Goal: Answer question/provide support: Share knowledge or assist other users

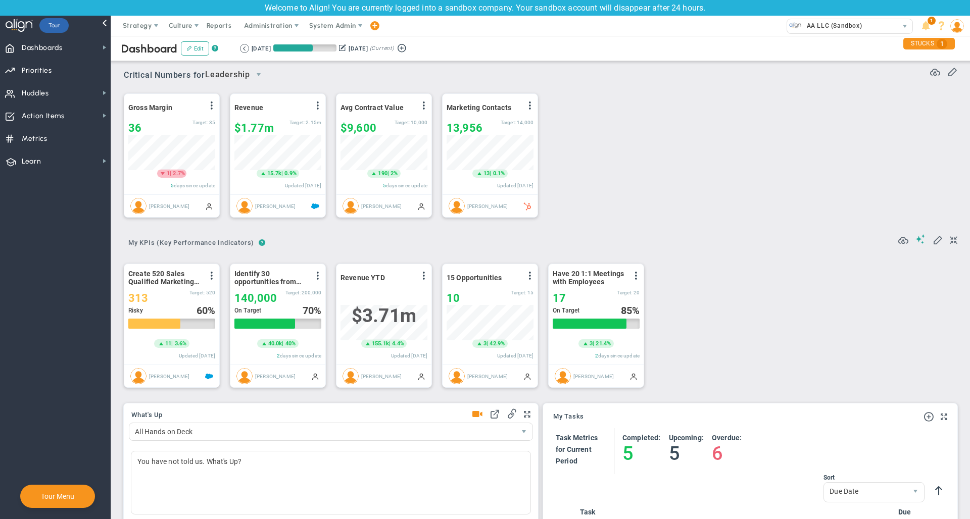
click at [333, 39] on div "Dashboard Edit ? Retrieving period... [DATE] [DATE] (Current)" at bounding box center [540, 48] width 879 height 25
click at [333, 29] on span "System Admin" at bounding box center [333, 26] width 64 height 20
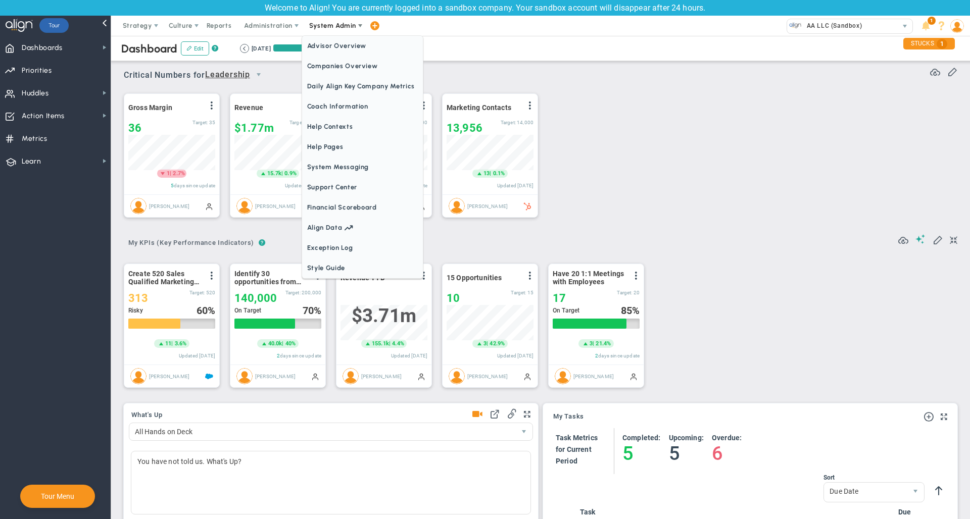
click at [333, 59] on span "Companies Overview" at bounding box center [362, 66] width 121 height 20
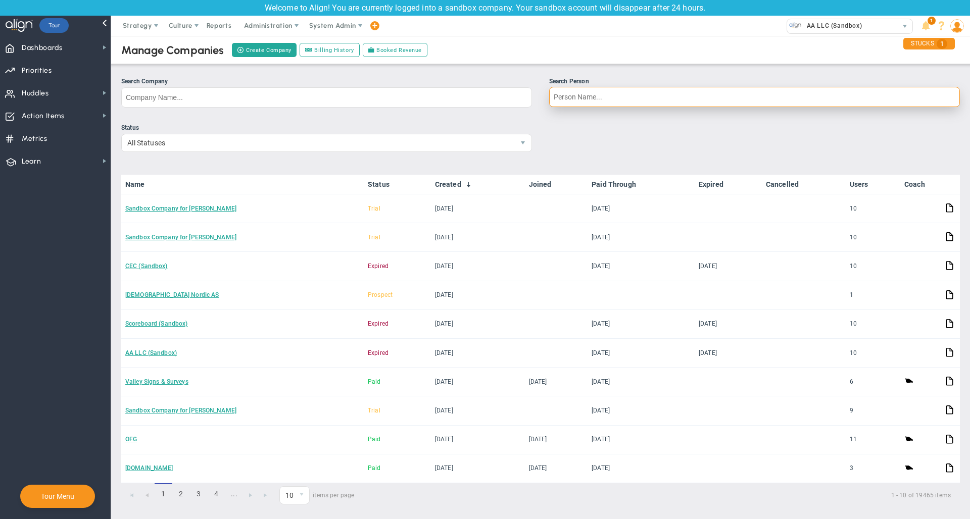
click at [583, 97] on input "Search Person" at bounding box center [754, 97] width 411 height 20
type input "jessicc"
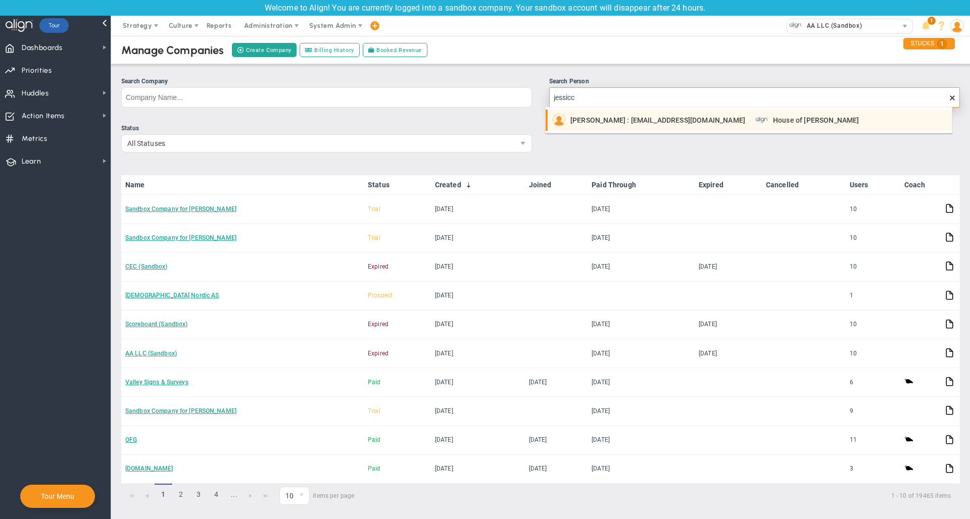
click at [588, 119] on span "[PERSON_NAME] : [EMAIL_ADDRESS][DOMAIN_NAME]" at bounding box center [657, 120] width 175 height 7
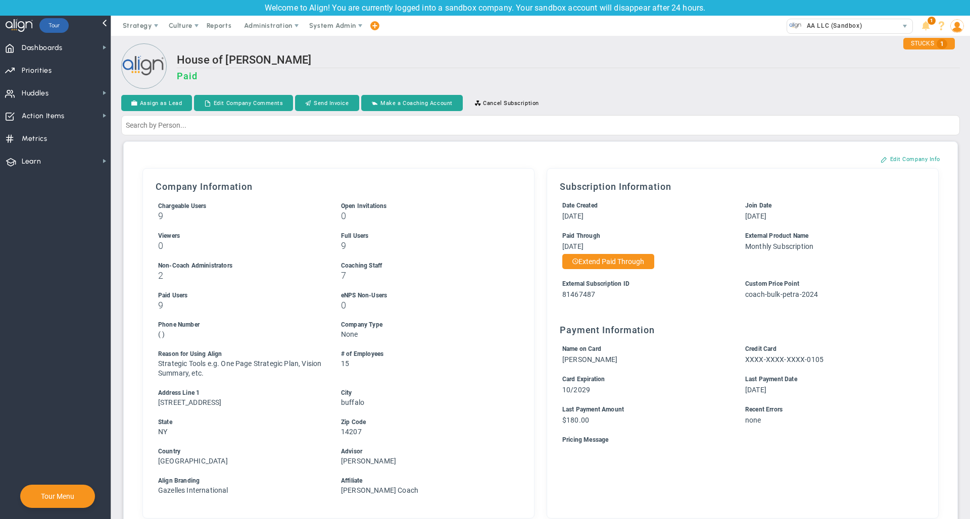
scroll to position [463, 0]
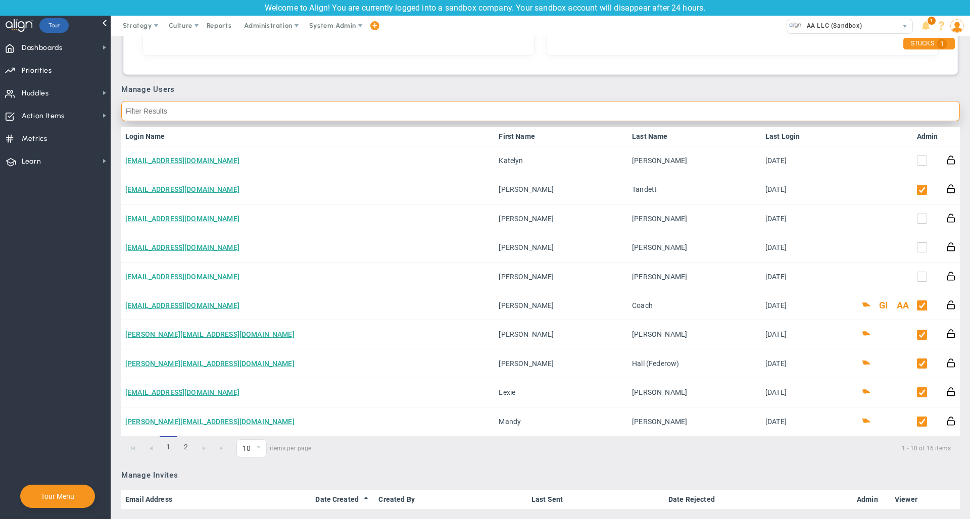
click at [536, 117] on input "text" at bounding box center [540, 111] width 838 height 20
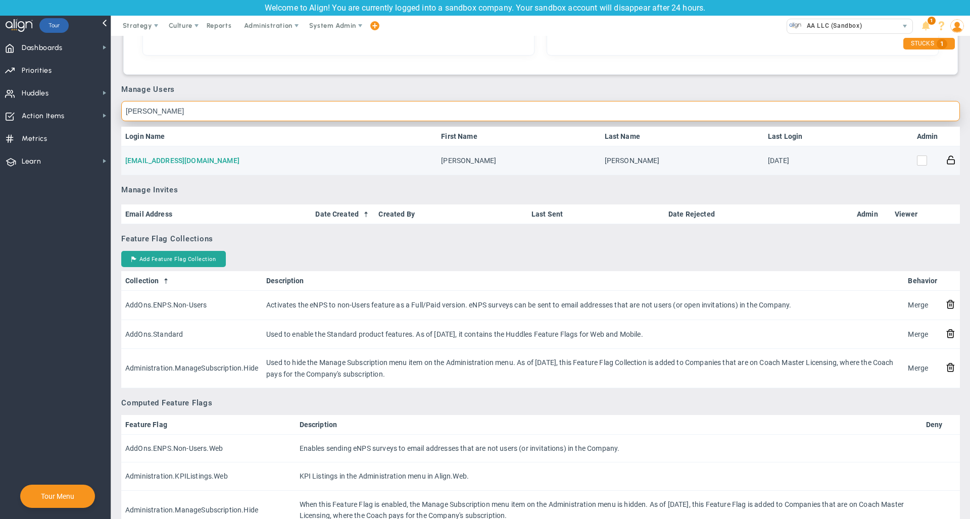
type input "[PERSON_NAME]"
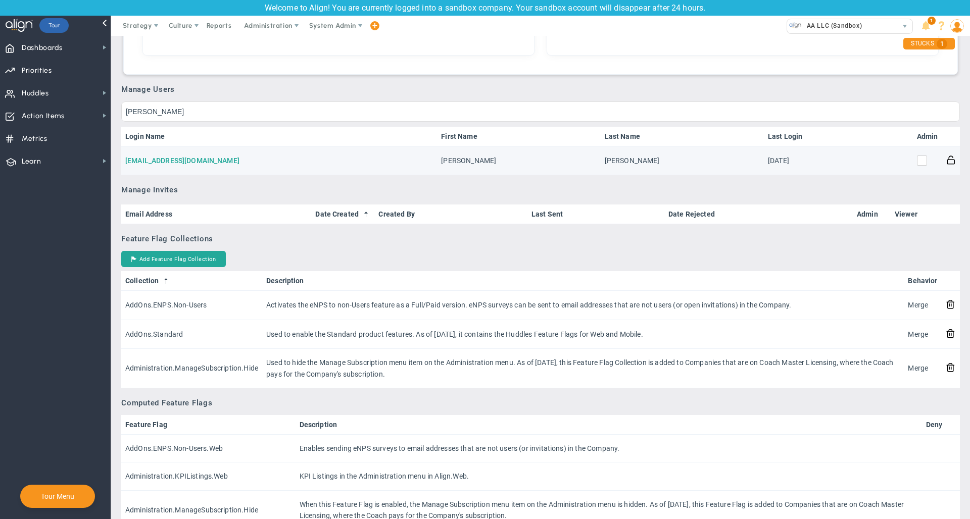
click at [164, 161] on link "[EMAIL_ADDRESS][DOMAIN_NAME]" at bounding box center [182, 161] width 114 height 8
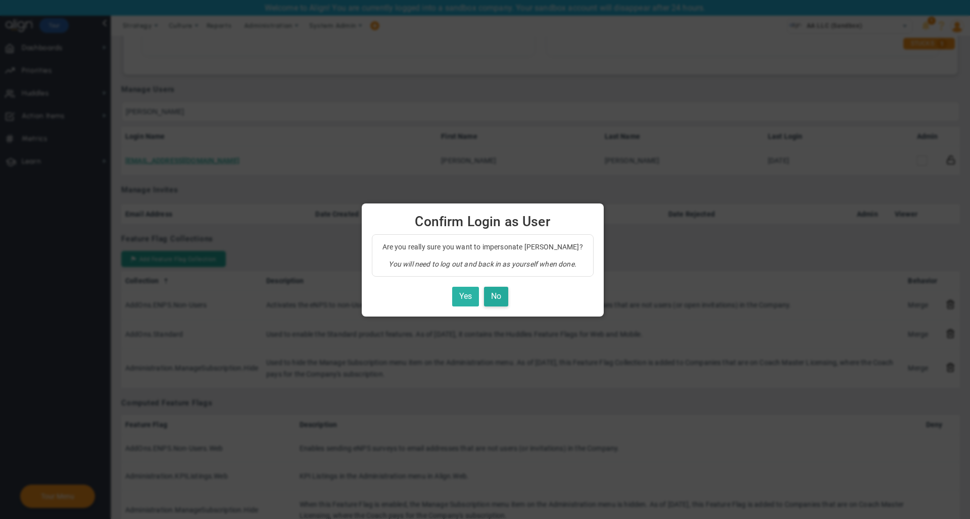
click at [470, 300] on button "Yes" at bounding box center [465, 297] width 27 height 20
